Goal: Task Accomplishment & Management: Use online tool/utility

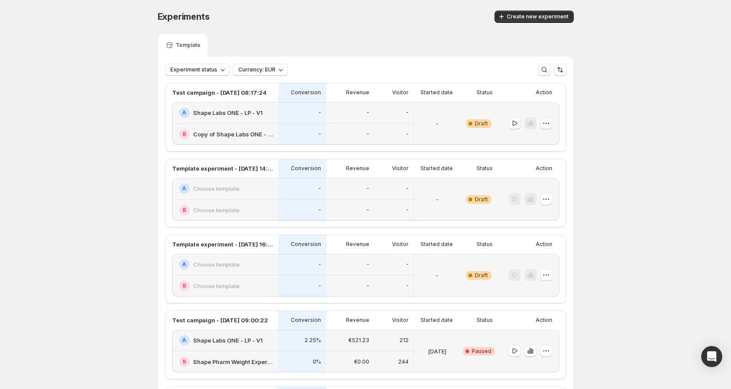
click at [550, 125] on icon "button" at bounding box center [546, 123] width 9 height 9
click at [539, 188] on span "Delete" at bounding box center [542, 186] width 18 height 7
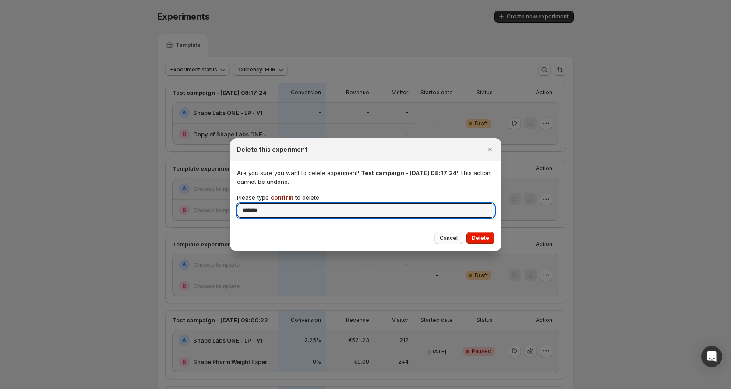
type input "*******"
click at [453, 240] on span "Cancel" at bounding box center [449, 237] width 18 height 7
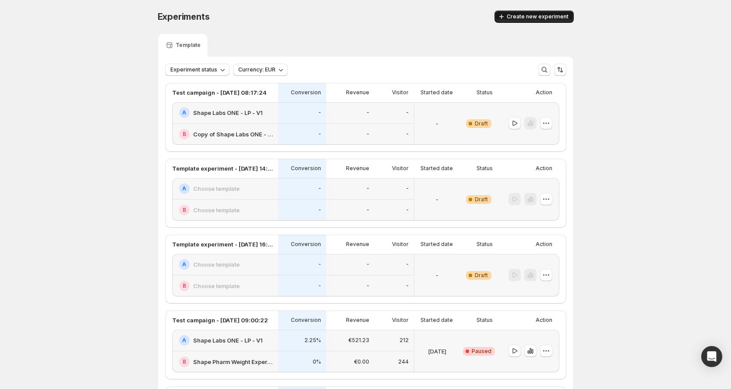
click at [528, 21] on button "Create new experiment" at bounding box center [534, 17] width 79 height 12
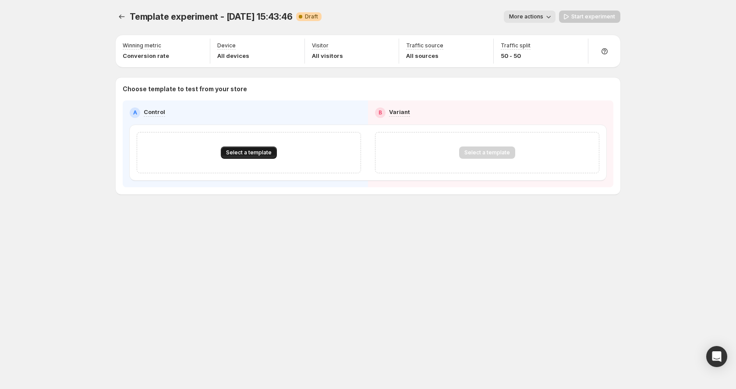
click at [258, 153] on span "Select a template" at bounding box center [249, 152] width 46 height 7
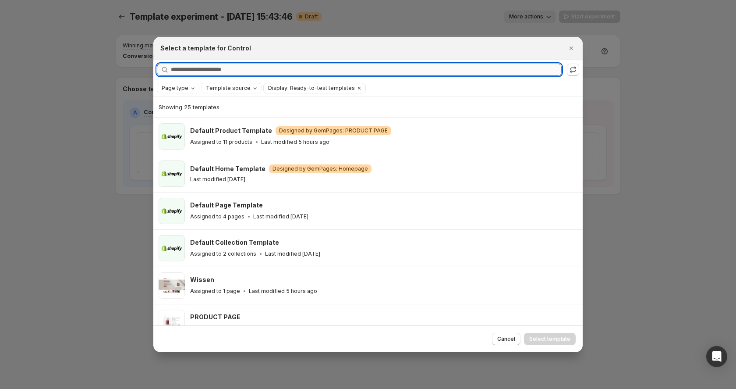
click at [258, 70] on input "Searching all templates" at bounding box center [366, 70] width 391 height 12
type input "**"
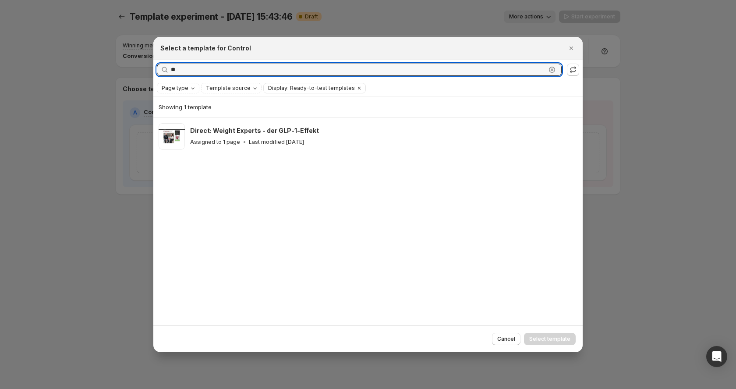
drag, startPoint x: 184, startPoint y: 71, endPoint x: 165, endPoint y: 70, distance: 19.3
click at [165, 70] on div "** Clear" at bounding box center [359, 70] width 405 height 12
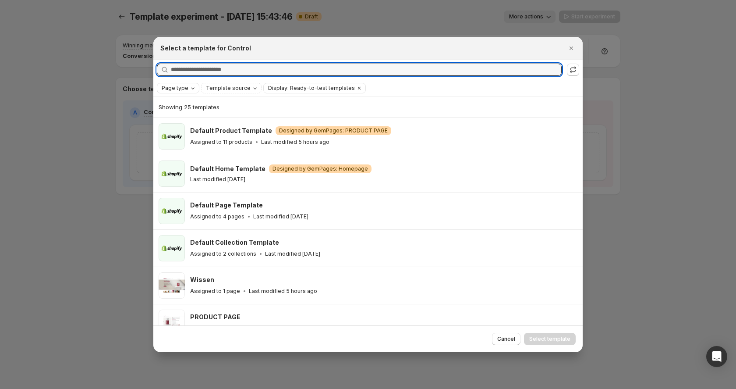
click at [173, 89] on span "Page type" at bounding box center [175, 88] width 27 height 7
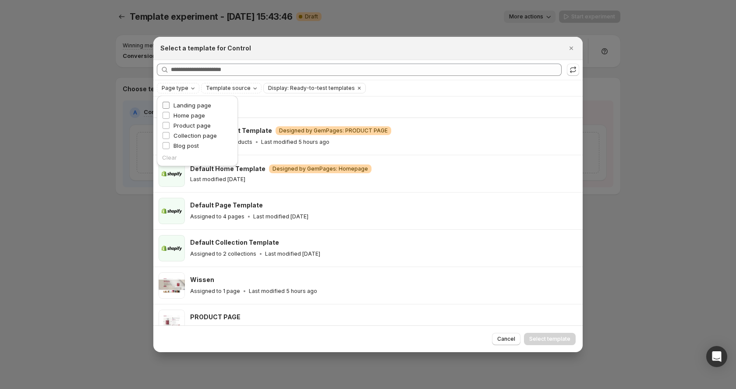
click at [178, 103] on span "Landing page" at bounding box center [192, 105] width 38 height 7
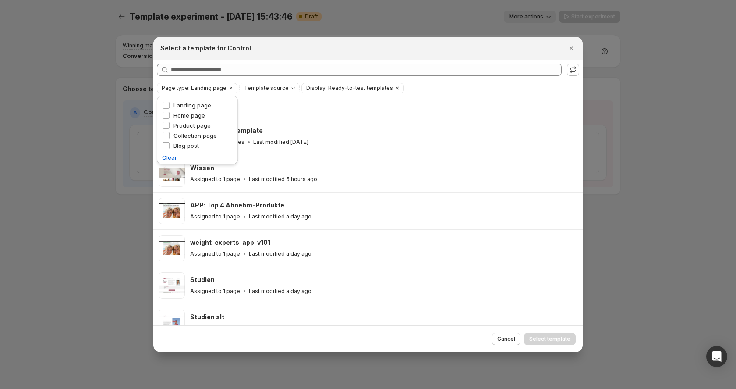
click at [284, 104] on div "Showing 17 templates" at bounding box center [368, 107] width 419 height 9
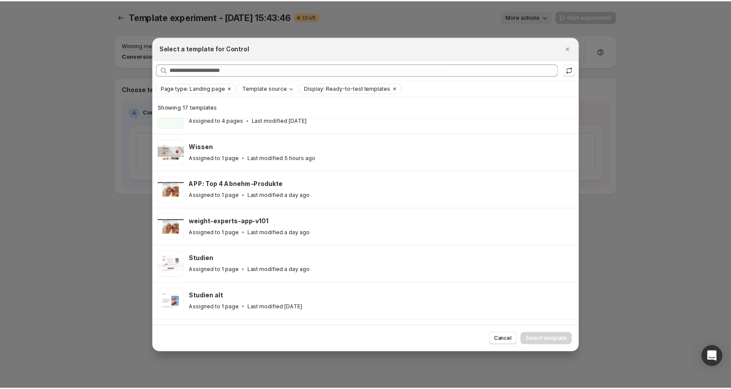
scroll to position [18, 0]
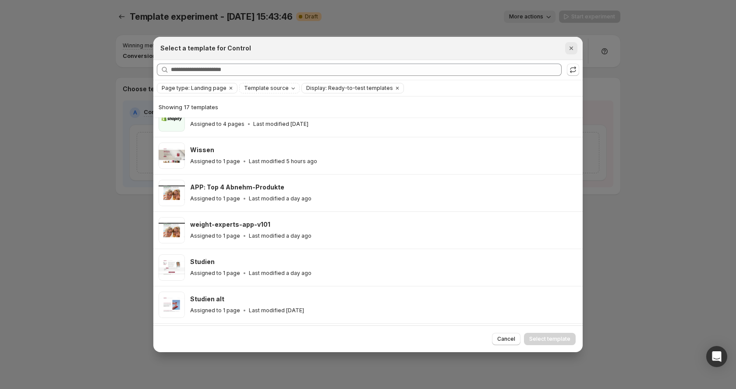
click at [570, 46] on icon "Close" at bounding box center [571, 48] width 9 height 9
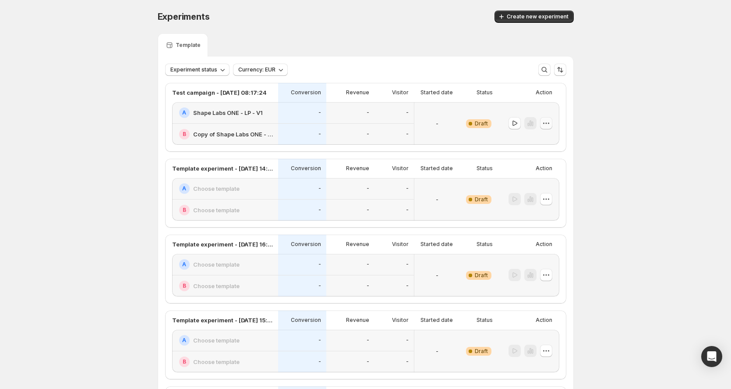
click at [549, 123] on icon "button" at bounding box center [548, 123] width 1 height 1
click at [536, 186] on span "Delete" at bounding box center [542, 186] width 18 height 7
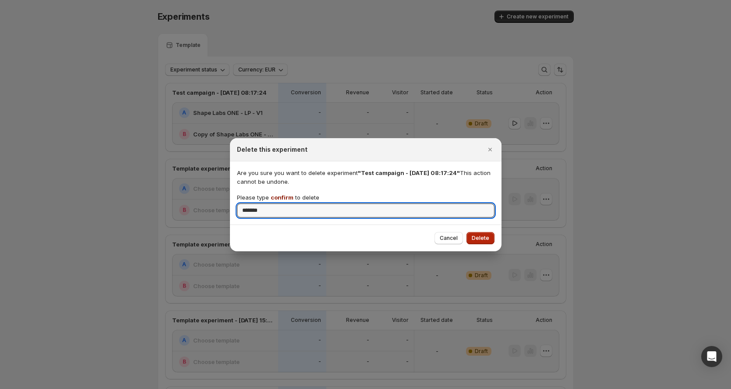
type input "*******"
click at [477, 235] on span "Delete" at bounding box center [481, 237] width 18 height 7
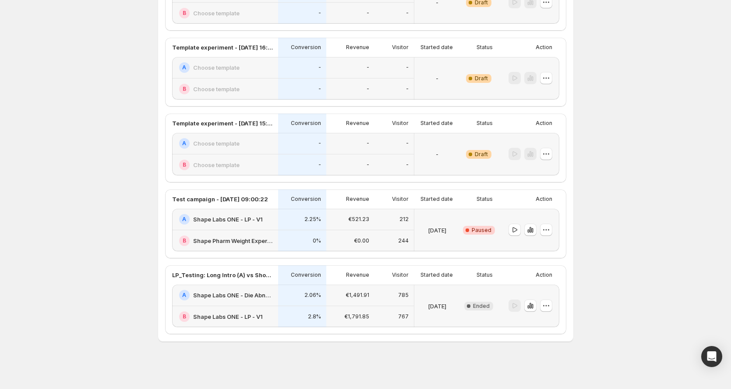
scroll to position [121, 0]
click at [547, 229] on icon "button" at bounding box center [546, 229] width 9 height 9
click at [539, 293] on span "Delete" at bounding box center [542, 292] width 18 height 7
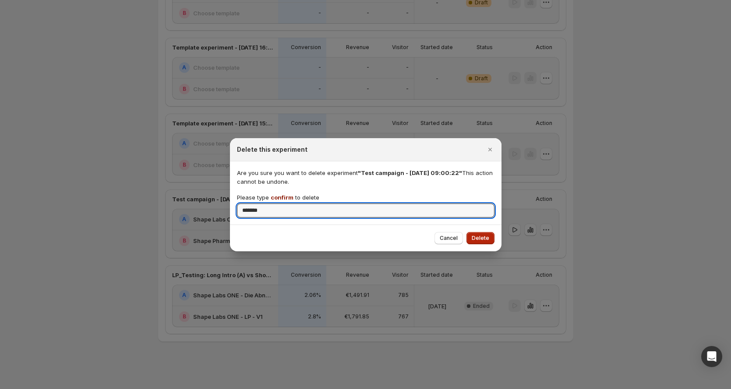
type input "*******"
click at [477, 236] on span "Delete" at bounding box center [481, 237] width 18 height 7
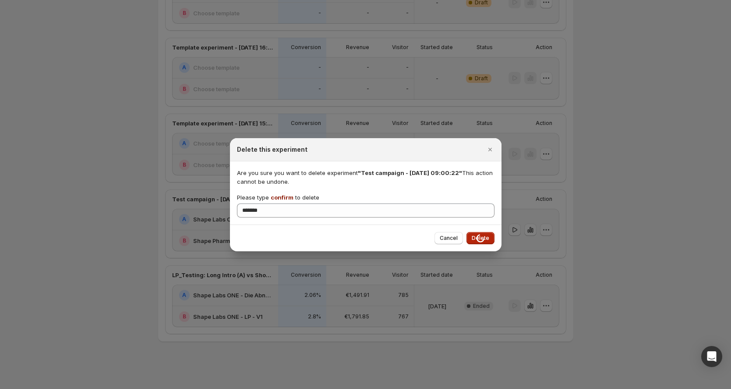
scroll to position [45, 0]
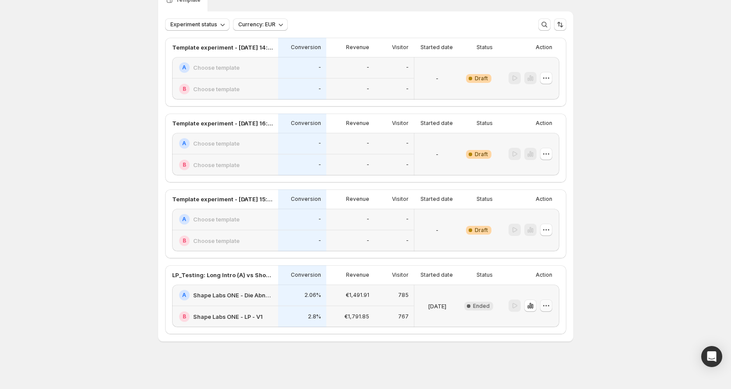
click at [551, 308] on icon "button" at bounding box center [546, 305] width 9 height 9
click at [540, 363] on button "Delete" at bounding box center [548, 368] width 59 height 14
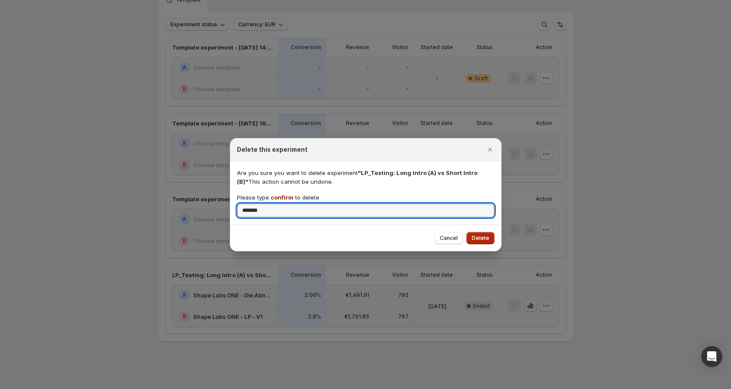
type input "*******"
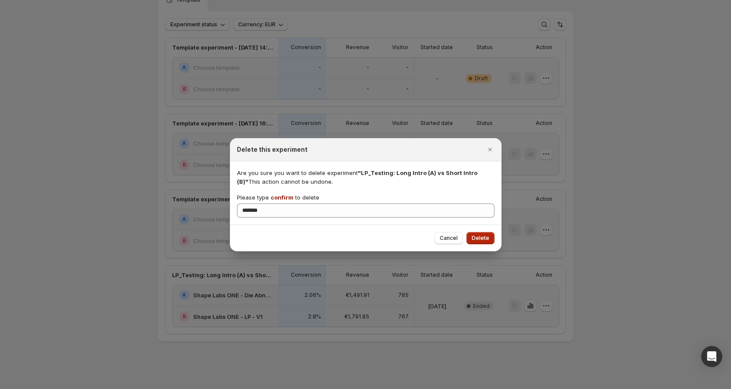
click at [483, 237] on span "Delete" at bounding box center [481, 237] width 18 height 7
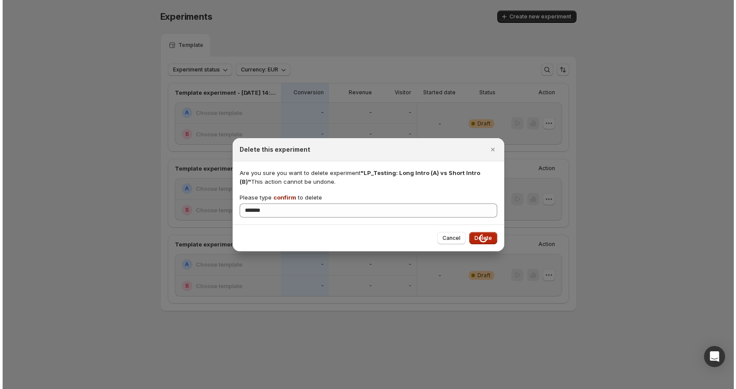
scroll to position [0, 0]
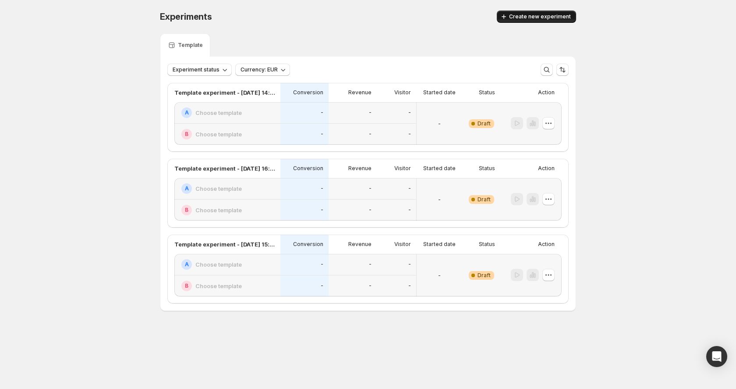
click at [552, 15] on span "Create new experiment" at bounding box center [540, 16] width 62 height 7
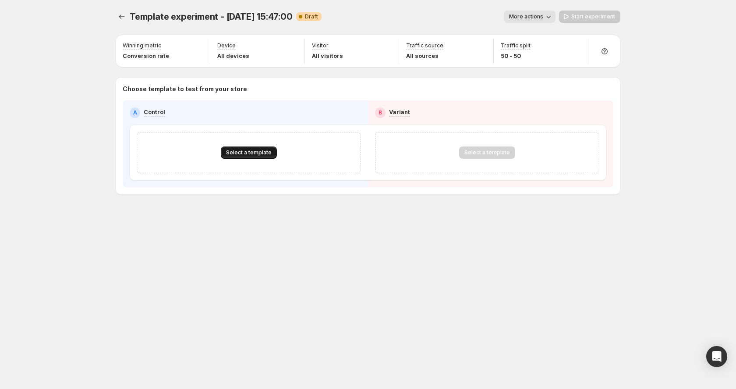
click at [231, 151] on span "Select a template" at bounding box center [249, 152] width 46 height 7
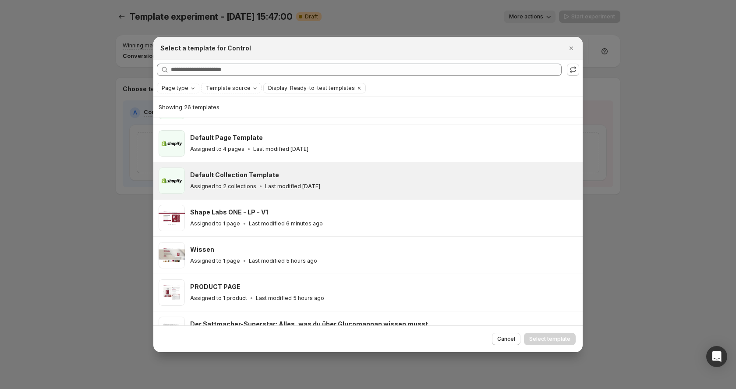
scroll to position [71, 0]
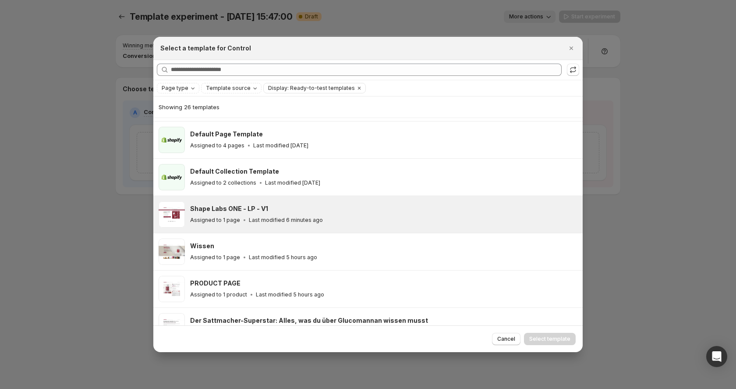
click at [292, 208] on div "Shape Labs ONE - LP - V1" at bounding box center [382, 208] width 385 height 9
click at [535, 339] on span "Select template" at bounding box center [549, 338] width 41 height 7
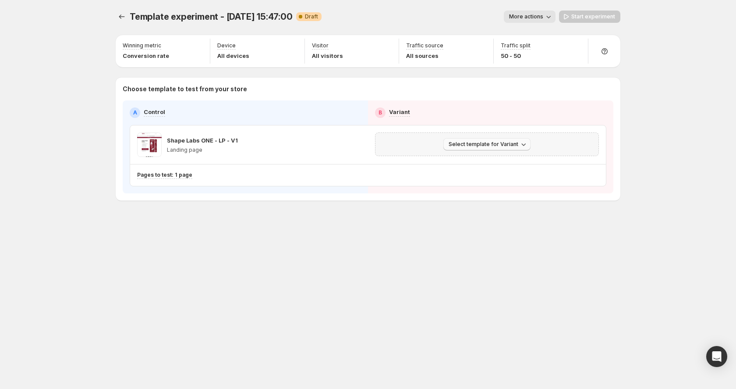
click at [480, 145] on span "Select template for Variant" at bounding box center [484, 144] width 70 height 7
click at [476, 176] on span "Create Variant based on Control" at bounding box center [488, 177] width 89 height 7
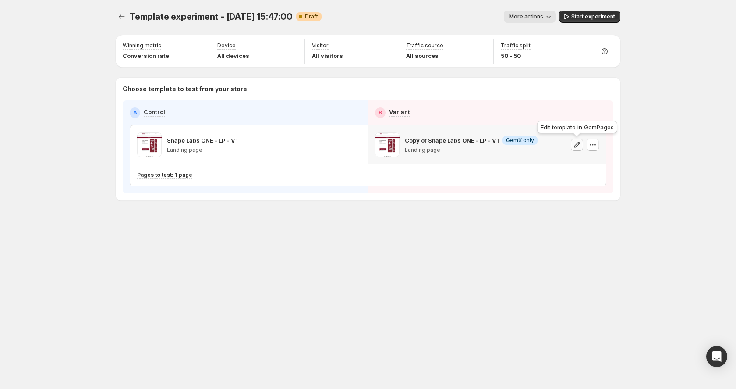
click at [576, 145] on icon "button" at bounding box center [577, 144] width 9 height 9
click at [542, 17] on span "More actions" at bounding box center [526, 16] width 34 height 7
click at [528, 46] on span "Rename" at bounding box center [534, 49] width 22 height 7
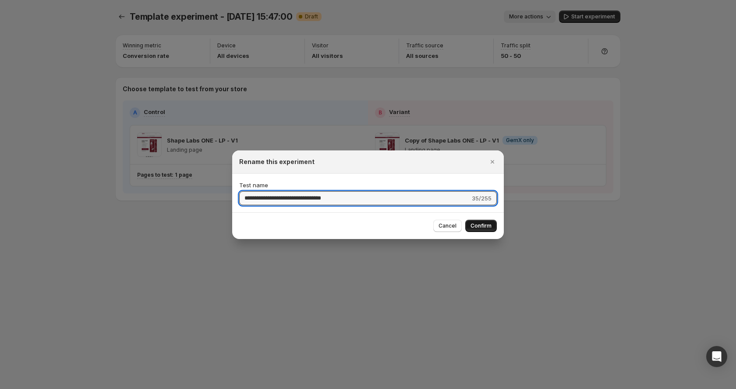
type input "**********"
click at [475, 223] on span "Confirm" at bounding box center [480, 225] width 21 height 7
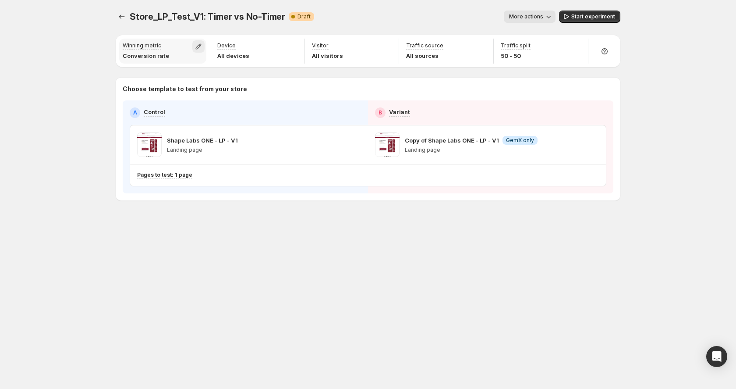
click at [200, 47] on icon "button" at bounding box center [198, 46] width 9 height 9
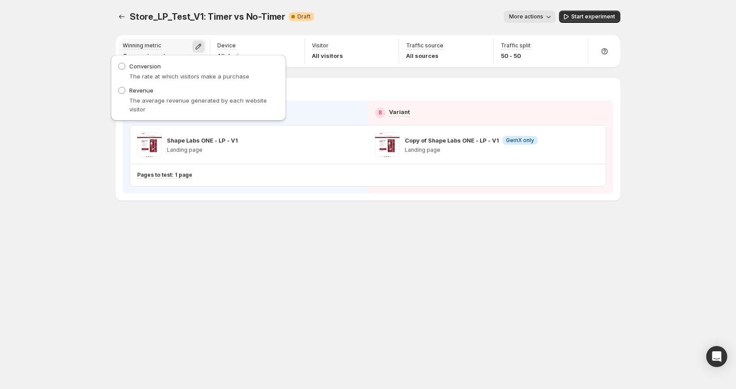
click at [200, 47] on icon "button" at bounding box center [198, 46] width 9 height 9
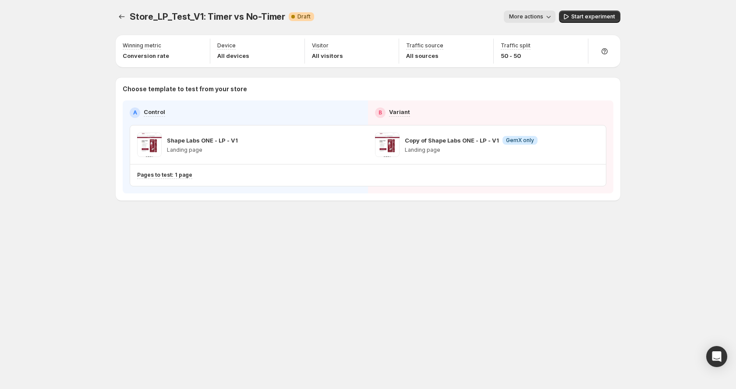
click at [265, 221] on div "Store_LP_Test_V1: Timer vs No-Timer. This page is ready Store_LP_Test_V1: Timer…" at bounding box center [368, 124] width 526 height 248
click at [583, 18] on span "Start experiment" at bounding box center [593, 16] width 44 height 7
click at [82, 53] on div "Store_LP_Test_V1: Timer vs No-Timer. This page is ready Store_LP_Test_V1: Timer…" at bounding box center [368, 194] width 736 height 389
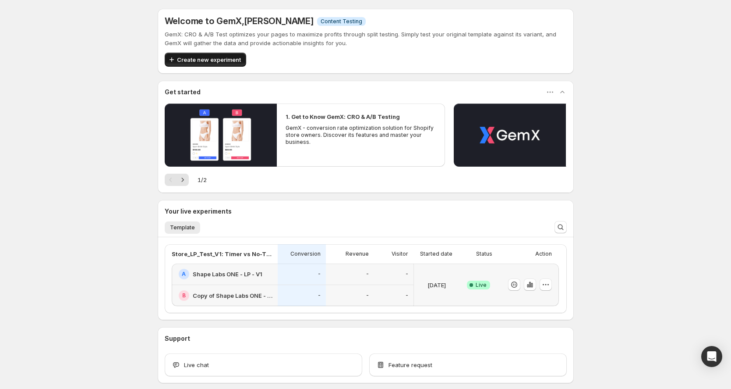
click at [214, 61] on span "Create new experiment" at bounding box center [209, 59] width 64 height 9
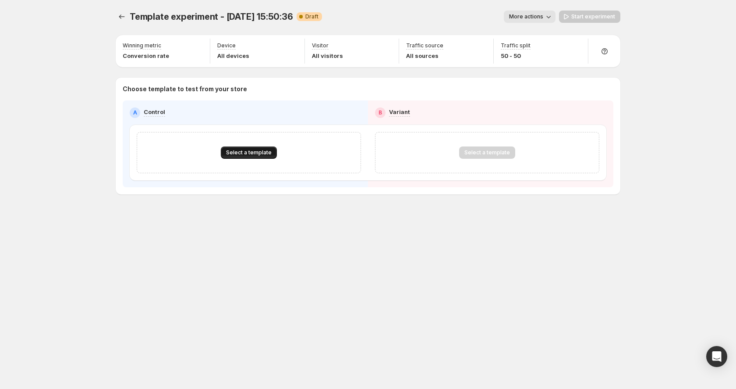
click at [245, 156] on span "Select a template" at bounding box center [249, 152] width 46 height 7
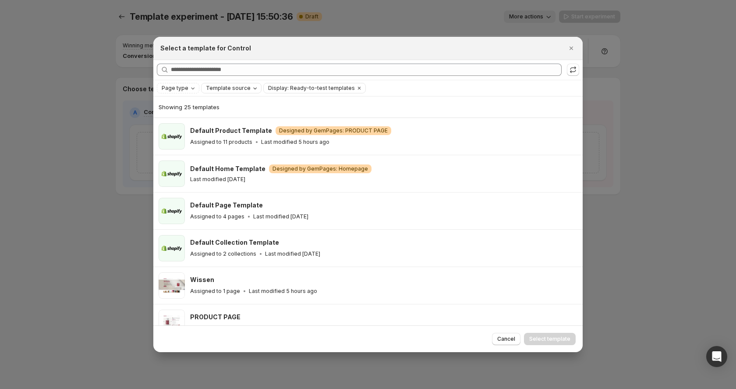
click at [228, 88] on span "Template source" at bounding box center [228, 88] width 45 height 7
click at [225, 115] on span "GemPages" at bounding box center [231, 115] width 30 height 7
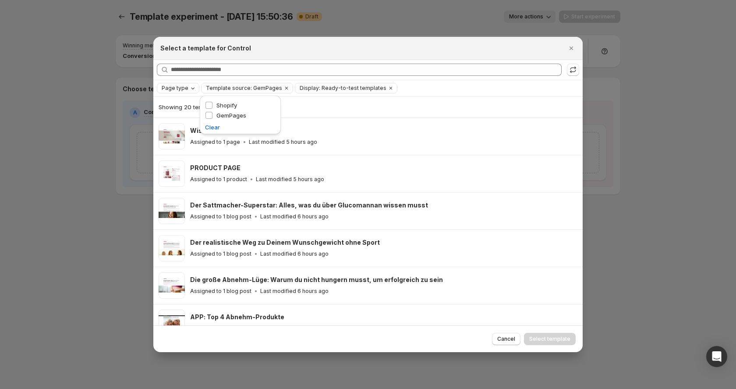
click at [176, 86] on span "Page type" at bounding box center [175, 88] width 27 height 7
click at [189, 107] on span "Landing page" at bounding box center [192, 105] width 38 height 7
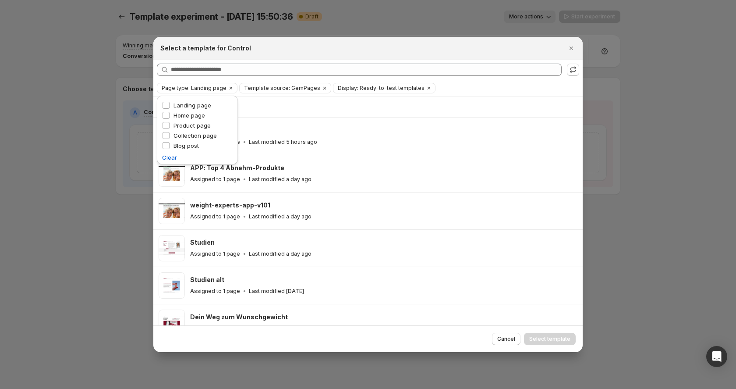
click at [350, 109] on div "Showing 15 templates" at bounding box center [368, 107] width 419 height 9
click at [508, 339] on span "Cancel" at bounding box center [506, 338] width 18 height 7
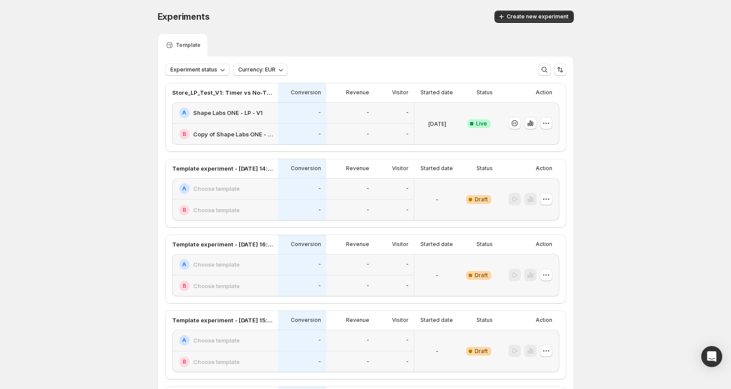
click at [82, 145] on div "Experiments. This page is ready Experiments Create new experiment Template Expe…" at bounding box center [365, 254] width 731 height 509
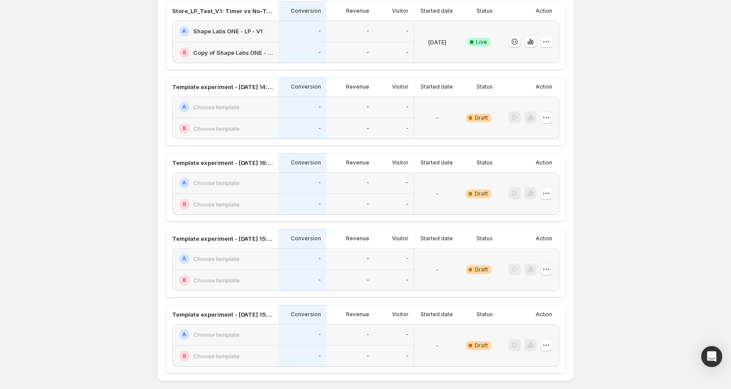
scroll to position [82, 0]
click at [552, 117] on button "button" at bounding box center [546, 117] width 12 height 12
click at [541, 180] on span "Delete" at bounding box center [542, 180] width 18 height 7
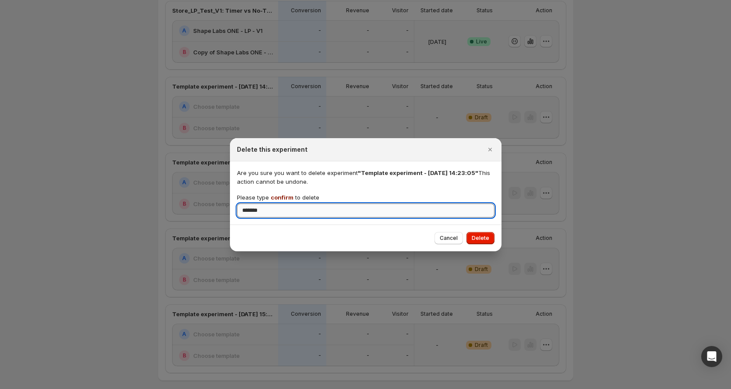
type input "*******"
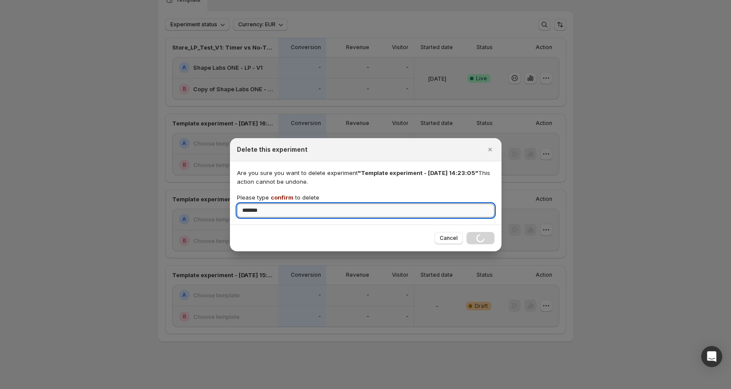
scroll to position [45, 0]
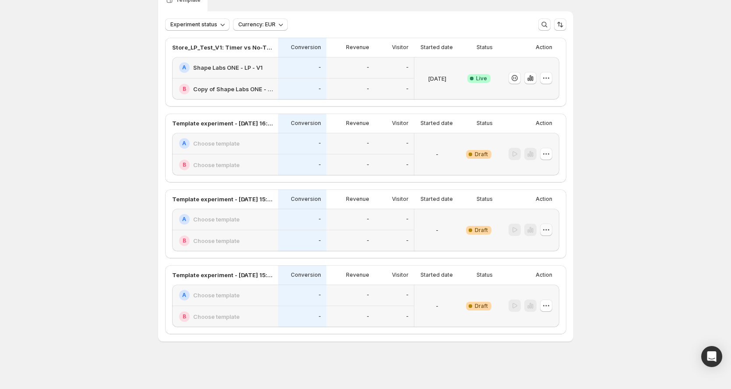
click at [552, 227] on button "button" at bounding box center [546, 229] width 12 height 12
click at [528, 293] on icon "button" at bounding box center [526, 292] width 6 height 7
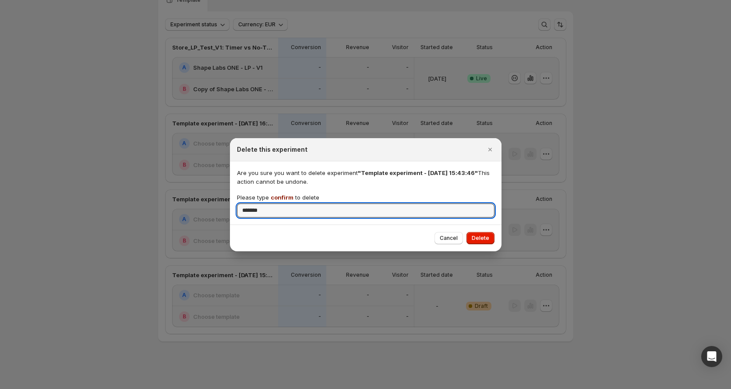
type input "*******"
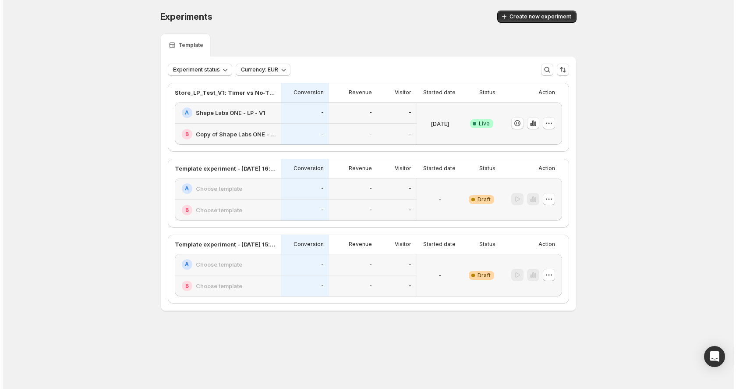
scroll to position [0, 0]
click at [550, 272] on icon "button" at bounding box center [548, 274] width 9 height 9
click at [541, 340] on span "Delete" at bounding box center [542, 337] width 18 height 7
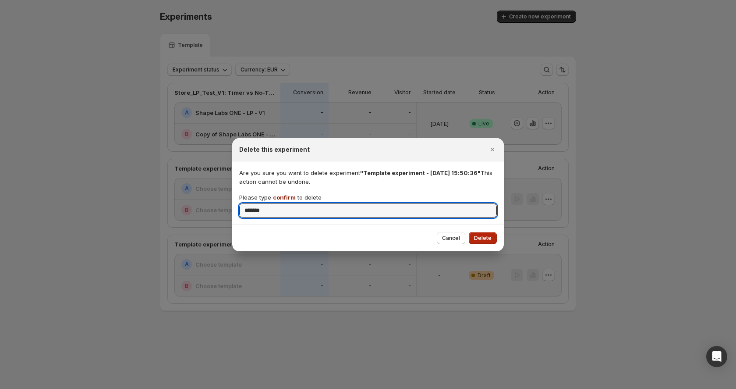
type input "*******"
click at [482, 240] on span "Delete" at bounding box center [483, 237] width 18 height 7
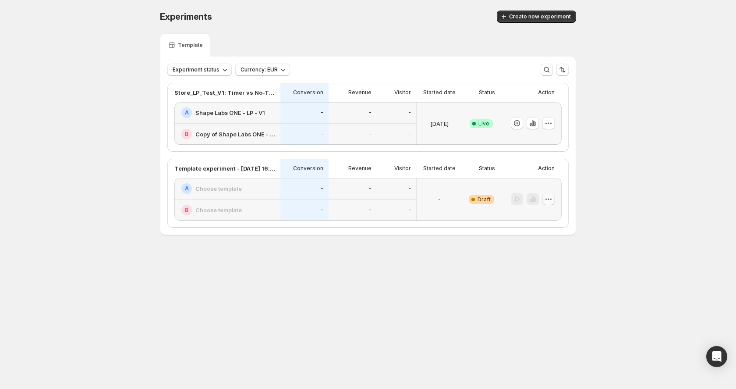
click at [548, 201] on icon "button" at bounding box center [548, 198] width 9 height 9
click at [533, 260] on span "Delete" at bounding box center [542, 261] width 18 height 7
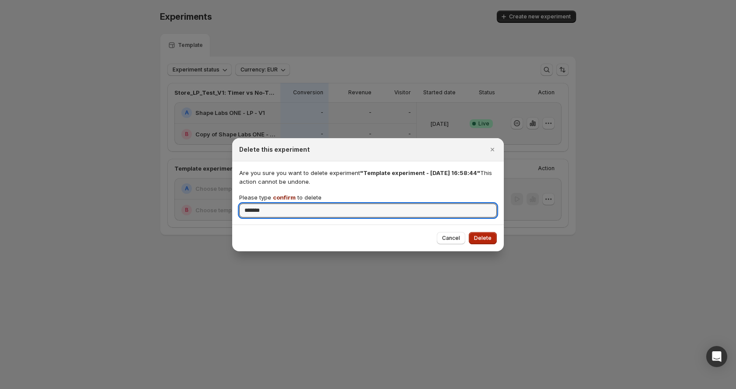
type input "*******"
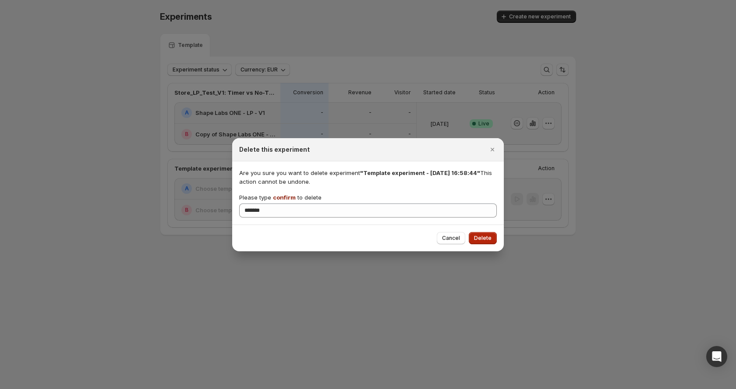
click at [479, 241] on button "Delete" at bounding box center [483, 238] width 28 height 12
